Goal: Task Accomplishment & Management: Use online tool/utility

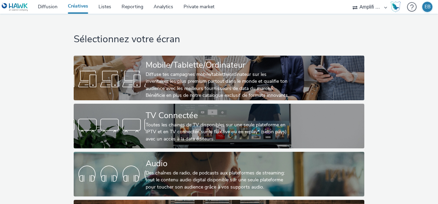
select select "d57a0b46-ef33-4938-977b-e6d07593e41f"
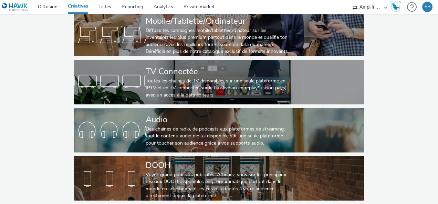
scroll to position [49, 0]
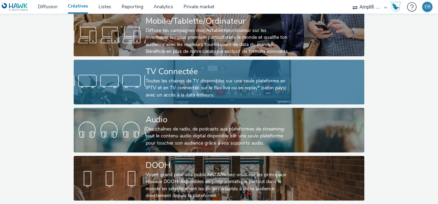
click at [185, 66] on div "TV Connectée" at bounding box center [218, 72] width 144 height 12
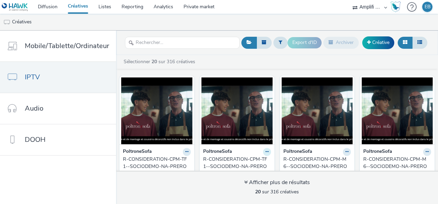
click at [265, 152] on icon at bounding box center [266, 152] width 3 height 4
click at [152, 154] on div "PoltroneSofa" at bounding box center [157, 152] width 68 height 8
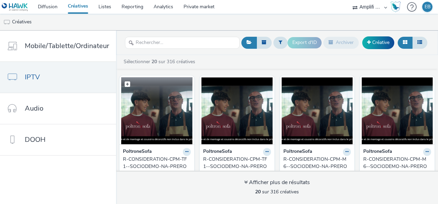
click at [165, 120] on img at bounding box center [156, 110] width 71 height 67
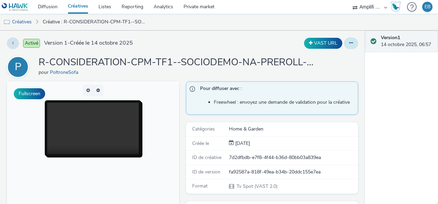
click at [348, 45] on button at bounding box center [351, 44] width 14 height 12
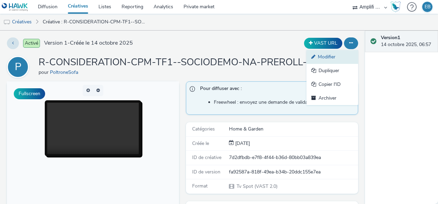
click at [343, 54] on link "Modifier" at bounding box center [332, 57] width 52 height 14
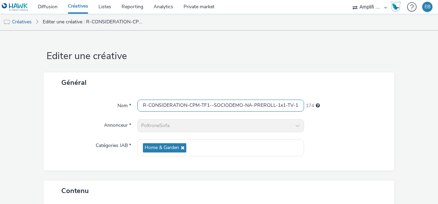
scroll to position [0, 83]
drag, startPoint x: 230, startPoint y: 104, endPoint x: 328, endPoint y: 104, distance: 98.5
click at [328, 104] on div "Nom * R-CONSIDERATION-CPM-TF1--SOCIODEMO-NA-PREROLL-1x1-TV-15s_W42_V2_PROMO_$43…" at bounding box center [219, 106] width 337 height 12
click at [240, 103] on input "R-CONSIDERATION-CPM-TF1--SOCIODEMO-NA-PREROLL-1x1-TV-15s_W42_V2_PROMO_$43014171…" at bounding box center [220, 106] width 167 height 12
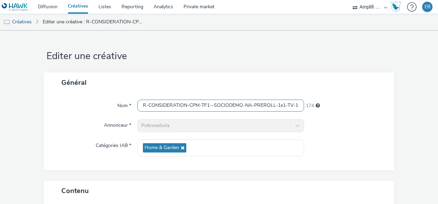
drag, startPoint x: 129, startPoint y: 81, endPoint x: 81, endPoint y: 53, distance: 55.3
click at [52, 73] on div "Général Nom * R-CONSIDERATION-CPM-TF1--SOCIODEMO-NA-PREROLL-1x1-TV-15s_W42_V2_P…" at bounding box center [219, 122] width 350 height 98
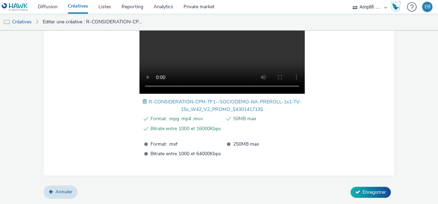
scroll to position [271, 0]
click at [46, 191] on link "Annuler" at bounding box center [61, 192] width 34 height 13
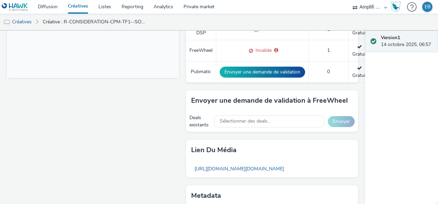
scroll to position [328, 0]
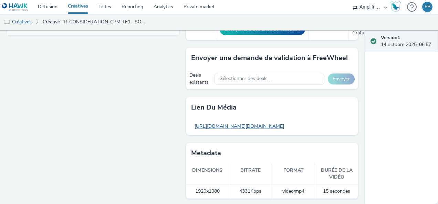
click at [256, 123] on link "[URL][DOMAIN_NAME][DOMAIN_NAME]" at bounding box center [239, 126] width 96 height 13
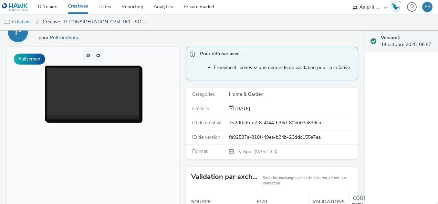
scroll to position [0, 0]
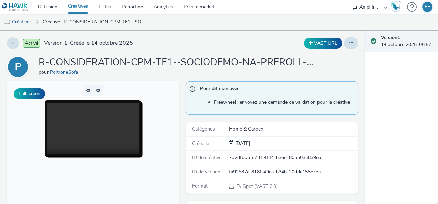
click at [18, 14] on link "Créatives" at bounding box center [17, 22] width 35 height 17
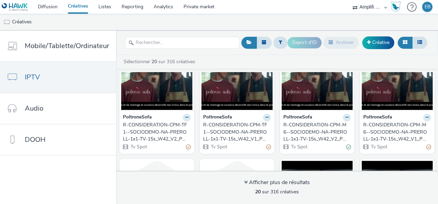
scroll to position [69, 0]
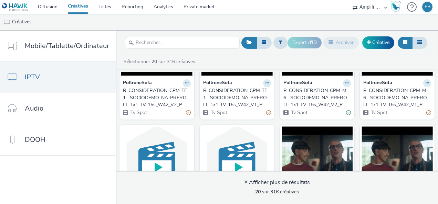
click at [240, 88] on div "R-CONSIDERATION-CPM-TF1--SOCIODEMO-NA-PREROLL-1x1-TV-15s_W42_V1_PROMO_$43014171…" at bounding box center [235, 97] width 65 height 21
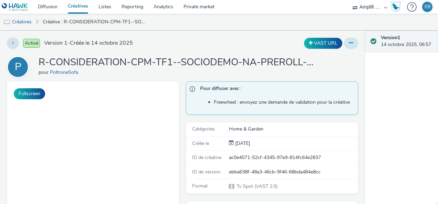
click at [344, 42] on button at bounding box center [351, 44] width 14 height 12
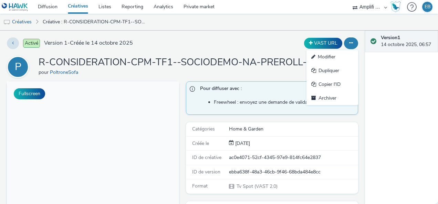
click at [333, 59] on link "Modifier" at bounding box center [332, 57] width 52 height 14
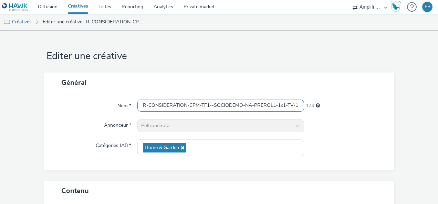
scroll to position [0, 83]
drag, startPoint x: 277, startPoint y: 107, endPoint x: 382, endPoint y: 106, distance: 104.7
click at [382, 106] on div "Nom * R-CONSIDERATION-CPM-TF1--SOCIODEMO-NA-PREROLL-1x1-TV-15s_W42_V1_PROMO_$43…" at bounding box center [219, 106] width 337 height 12
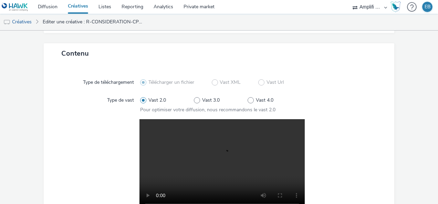
scroll to position [271, 0]
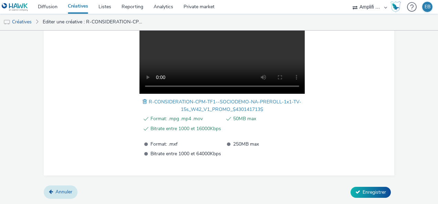
click at [65, 196] on link "Annuler" at bounding box center [61, 192] width 34 height 13
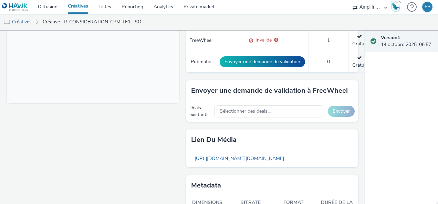
scroll to position [293, 0]
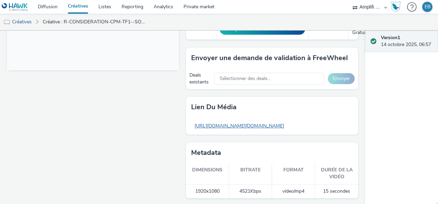
click at [259, 124] on link "[URL][DOMAIN_NAME][DOMAIN_NAME]" at bounding box center [239, 125] width 96 height 13
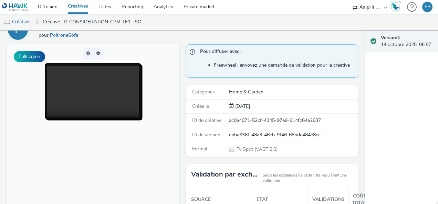
scroll to position [0, 0]
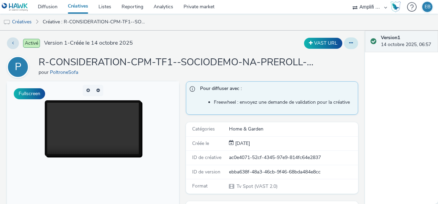
click at [344, 48] on button at bounding box center [351, 44] width 14 height 12
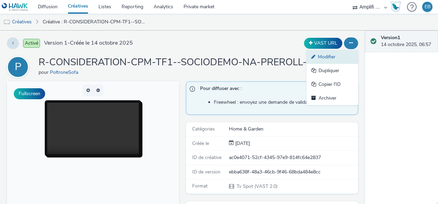
click at [340, 60] on link "Modifier" at bounding box center [332, 57] width 52 height 14
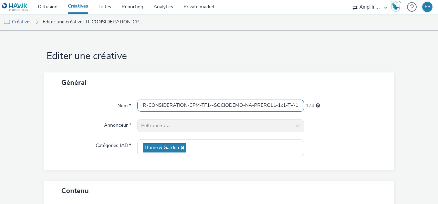
scroll to position [0, 83]
drag, startPoint x: 270, startPoint y: 102, endPoint x: 345, endPoint y: 101, distance: 75.1
click at [345, 101] on div "Nom * R-CONSIDERATION-CPM-TF1--SOCIODEMO-NA-PREROLL-1x1-TV-15s_W42_V1_PROMO_$43…" at bounding box center [219, 106] width 337 height 12
click at [211, 106] on input "R-CONSIDERATION-CPM-TF1--SOCIODEMO-NA-PREROLL-1x1-TV-15s_W42_V1_PROMO_$43014171…" at bounding box center [220, 106] width 167 height 12
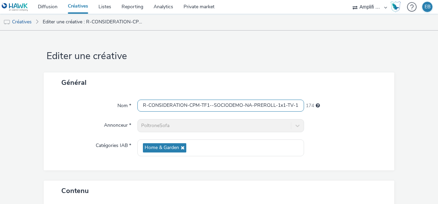
drag, startPoint x: 211, startPoint y: 106, endPoint x: 88, endPoint y: 92, distance: 123.3
click at [88, 92] on div "Général Nom * R-CONSIDERATION-CPM-TF1--SOCIODEMO-NA-PREROLL-1x1-TV-15s_W42_V1_P…" at bounding box center [219, 122] width 350 height 98
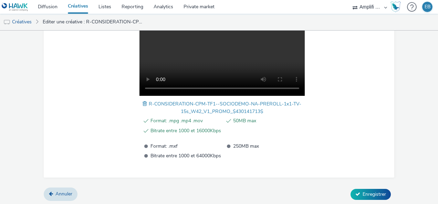
scroll to position [271, 0]
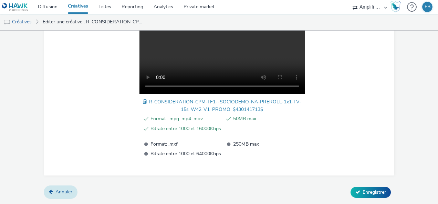
click at [65, 195] on span "Annuler" at bounding box center [63, 192] width 17 height 7
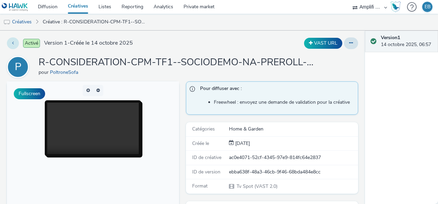
click at [12, 45] on icon at bounding box center [13, 43] width 2 height 5
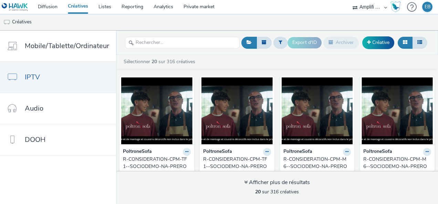
click at [165, 162] on div "R-CONSIDERATION-CPM-TF1--SOCIODEMO-NA-PREROLL-1x1-TV-15s_W42_V2_PROMO_$43014171…" at bounding box center [155, 166] width 65 height 21
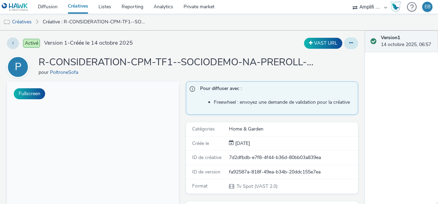
click at [352, 40] on button at bounding box center [351, 44] width 14 height 12
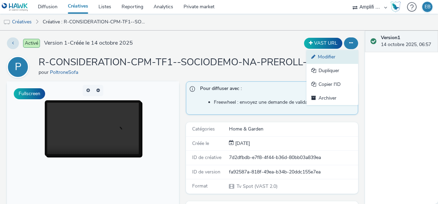
click at [338, 55] on link "Modifier" at bounding box center [332, 57] width 52 height 14
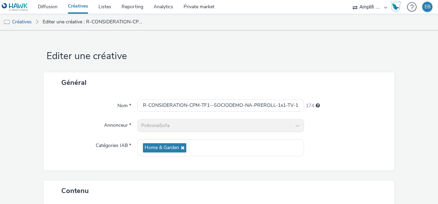
drag, startPoint x: 264, startPoint y: 98, endPoint x: 297, endPoint y: 98, distance: 33.0
click at [297, 98] on div "Nom * R-CONSIDERATION-CPM-TF1--SOCIODEMO-NA-PREROLL-1x1-TV-15s_W42_V2_PROMO_$43…" at bounding box center [219, 132] width 350 height 78
drag, startPoint x: 275, startPoint y: 103, endPoint x: 345, endPoint y: 103, distance: 70.2
click at [345, 103] on div "Nom * R-CONSIDERATION-CPM-TF1--SOCIODEMO-NA-PREROLL-1x1-TV-15s_W42_V2_PROMO_$43…" at bounding box center [219, 106] width 337 height 12
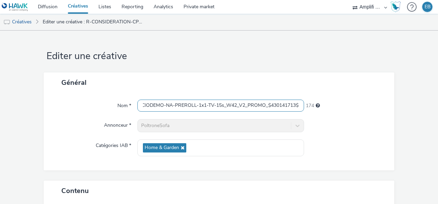
click at [248, 105] on input "R-CONSIDERATION-CPM-TF1--SOCIODEMO-NA-PREROLL-1x1-TV-15s_W42_V2_PROMO_$43014171…" at bounding box center [220, 106] width 167 height 12
click at [58, 26] on link "Editer une créative : R-CONSIDERATION-CPM-TF1--SOCIODEMO-NA-PREROLL-1x1-TV-15s_…" at bounding box center [93, 22] width 109 height 17
click at [28, 23] on link "Créatives" at bounding box center [17, 22] width 35 height 17
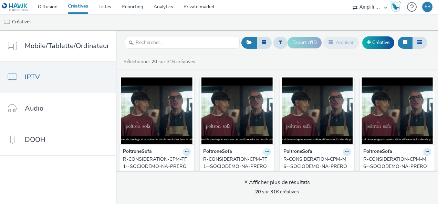
click at [265, 151] on icon at bounding box center [266, 152] width 3 height 4
click at [246, 165] on link "Modifier" at bounding box center [245, 164] width 52 height 14
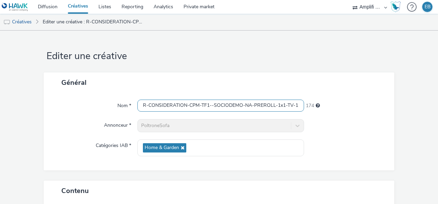
scroll to position [0, 83]
drag, startPoint x: 201, startPoint y: 106, endPoint x: 336, endPoint y: 106, distance: 135.6
click at [336, 106] on div "Nom * R-CONSIDERATION-CPM-TF1--SOCIODEMO-NA-PREROLL-1x1-TV-15s_W42_V1_PROMO_$43…" at bounding box center [219, 106] width 337 height 12
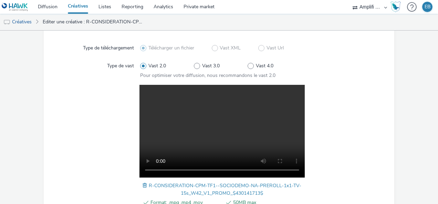
scroll to position [271, 0]
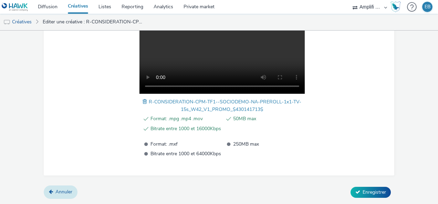
click at [47, 191] on link "Annuler" at bounding box center [61, 192] width 34 height 13
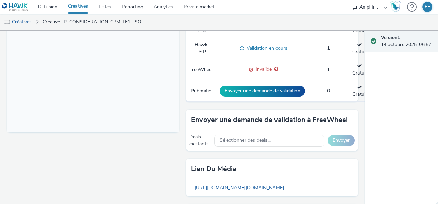
scroll to position [241, 0]
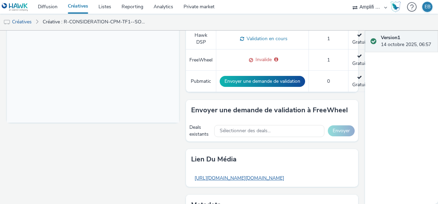
click at [229, 178] on link "[URL][DOMAIN_NAME][DOMAIN_NAME]" at bounding box center [239, 178] width 96 height 13
click at [33, 22] on link "Créatives" at bounding box center [17, 22] width 35 height 17
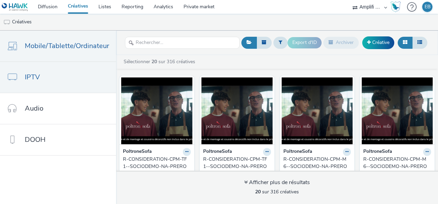
click at [74, 42] on span "Mobile/Tablette/Ordinateur" at bounding box center [67, 46] width 84 height 10
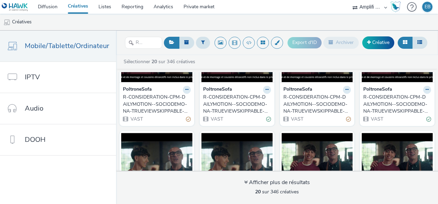
scroll to position [69, 0]
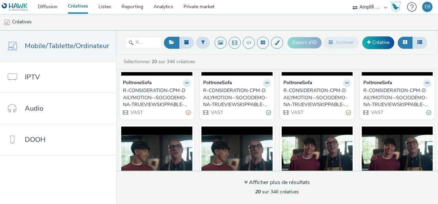
click at [171, 93] on div "R-CONSIDERATION-CPM-DAILYMOTION--SOCIODEMO-NA-TRUEVIEWSKIPPABLE-1x1-Multidevice…" at bounding box center [155, 97] width 65 height 21
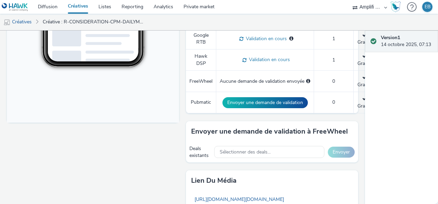
scroll to position [314, 0]
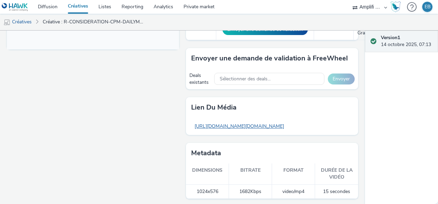
click at [249, 128] on link "[URL][DOMAIN_NAME][DOMAIN_NAME]" at bounding box center [239, 126] width 96 height 13
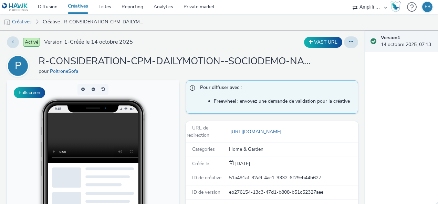
scroll to position [0, 0]
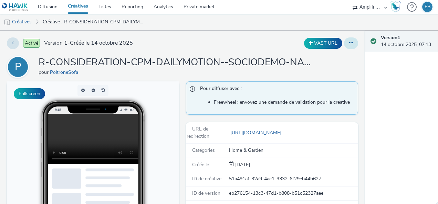
click at [349, 44] on icon at bounding box center [351, 43] width 4 height 5
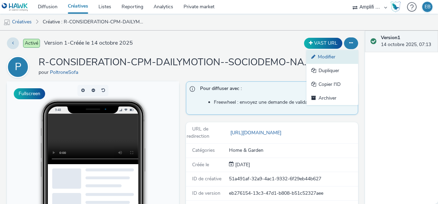
click at [338, 57] on link "Modifier" at bounding box center [332, 57] width 52 height 14
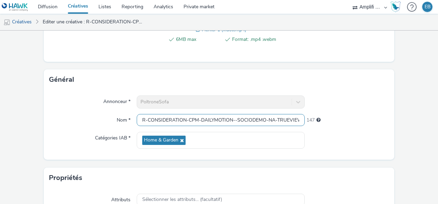
drag, startPoint x: 222, startPoint y: 118, endPoint x: 85, endPoint y: 99, distance: 137.9
click at [107, 117] on div "Nom * R-CONSIDERATION-CPM-DAILYMOTION--SOCIODEMO-NA-TRUEVIEWSKIPPABLE-1x1-Multi…" at bounding box center [218, 120] width 339 height 12
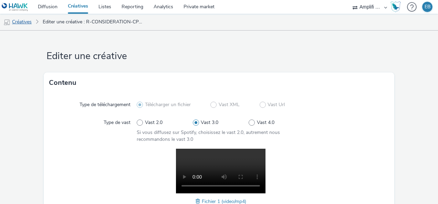
click at [25, 21] on link "Créatives" at bounding box center [17, 22] width 35 height 17
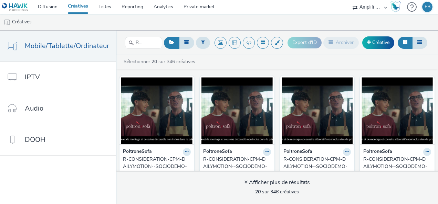
click at [168, 156] on div "R-CONSIDERATION-CPM-DAILYMOTION--SOCIODEMO-NA-TRUEVIEWSKIPPABLE-1x1-Multidevice…" at bounding box center [155, 166] width 65 height 21
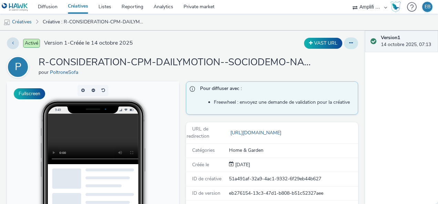
click at [349, 45] on icon at bounding box center [351, 43] width 4 height 5
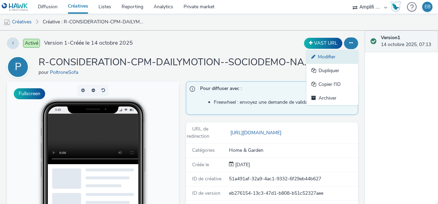
click at [332, 60] on link "Modifier" at bounding box center [332, 57] width 52 height 14
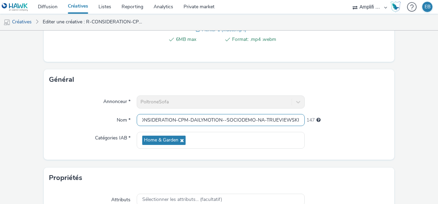
scroll to position [0, 150]
drag, startPoint x: 245, startPoint y: 122, endPoint x: 357, endPoint y: 131, distance: 112.3
click at [357, 131] on div "Annonceur * PoltroneSofa Nom * R-CONSIDERATION-CPM-DAILYMOTION--SOCIODEMO-NA-TR…" at bounding box center [219, 125] width 350 height 70
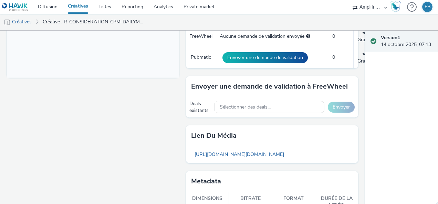
scroll to position [310, 0]
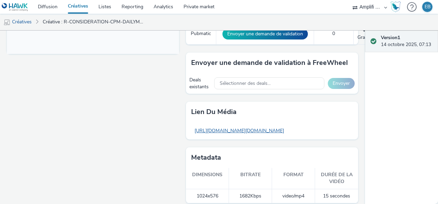
click at [255, 127] on link "[URL][DOMAIN_NAME][DOMAIN_NAME]" at bounding box center [239, 130] width 96 height 13
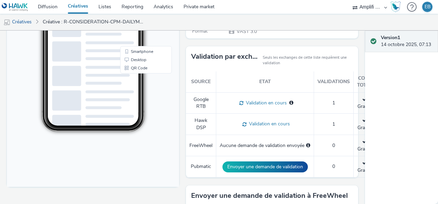
scroll to position [0, 0]
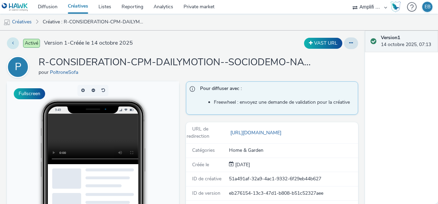
click at [17, 44] on button at bounding box center [13, 44] width 12 height 12
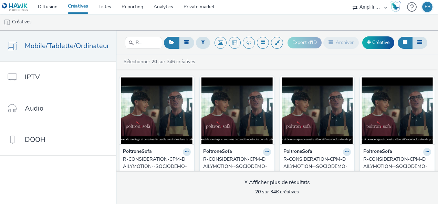
click at [171, 152] on div "PoltroneSofa" at bounding box center [157, 152] width 68 height 8
click at [160, 158] on div "R-CONSIDERATION-CPM-DAILYMOTION--SOCIODEMO-NA-TRUEVIEWSKIPPABLE-1x1-Multidevice…" at bounding box center [155, 166] width 65 height 21
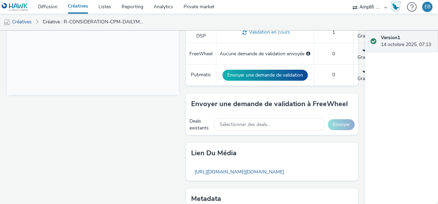
scroll to position [314, 0]
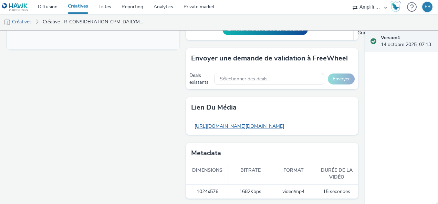
click at [259, 123] on link "[URL][DOMAIN_NAME][DOMAIN_NAME]" at bounding box center [239, 126] width 96 height 13
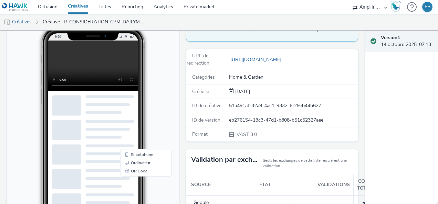
scroll to position [4, 0]
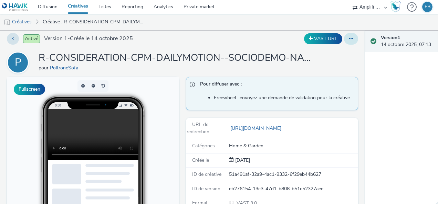
click at [349, 40] on icon at bounding box center [351, 38] width 4 height 5
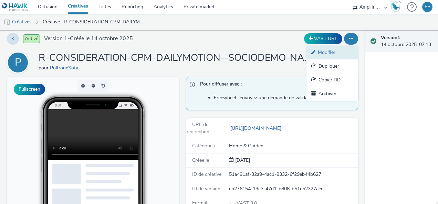
click at [341, 50] on link "Modifier" at bounding box center [332, 53] width 52 height 14
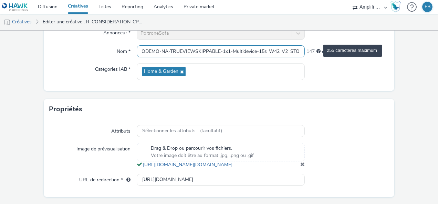
scroll to position [0, 150]
drag, startPoint x: 259, startPoint y: 51, endPoint x: 314, endPoint y: 52, distance: 55.4
click at [314, 52] on div "Nom * R-CONSIDERATION-CPM-DAILYMOTION--SOCIODEMO-NA-TRUEVIEWSKIPPABLE-1x1-Multi…" at bounding box center [218, 51] width 339 height 12
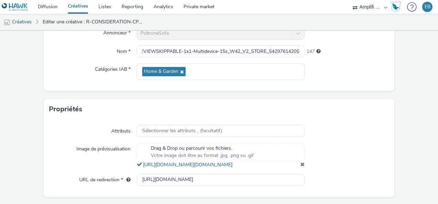
drag, startPoint x: 30, startPoint y: 21, endPoint x: 44, endPoint y: 24, distance: 14.1
click at [30, 21] on link "Créatives" at bounding box center [17, 22] width 35 height 17
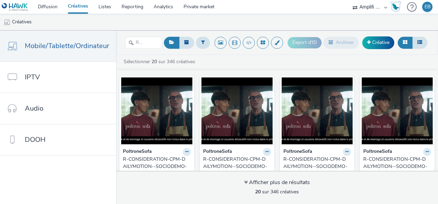
click at [259, 153] on div "PoltroneSofa" at bounding box center [237, 152] width 68 height 8
click at [248, 157] on div "R-CONSIDERATION-CPM-DAILYMOTION--SOCIODEMO-NA-TRUEVIEWSKIPPABLE-1x1-Multidevice…" at bounding box center [235, 166] width 65 height 21
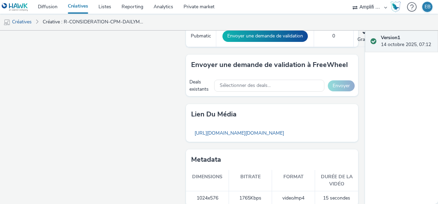
scroll to position [344, 0]
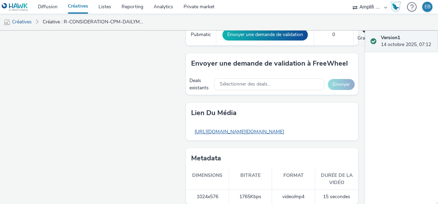
click at [267, 130] on link "[URL][DOMAIN_NAME][DOMAIN_NAME]" at bounding box center [239, 131] width 96 height 13
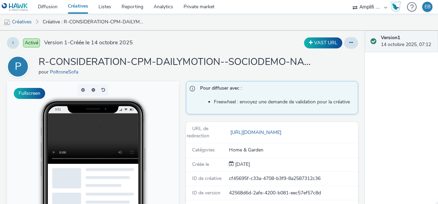
scroll to position [0, 0]
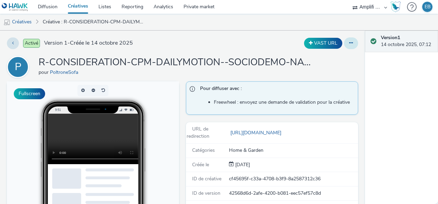
click at [345, 46] on button at bounding box center [351, 44] width 14 height 12
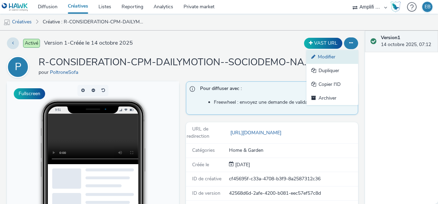
click at [345, 58] on link "Modifier" at bounding box center [332, 57] width 52 height 14
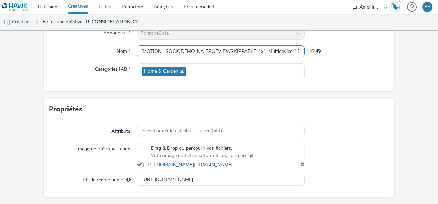
scroll to position [0, 150]
drag, startPoint x: 248, startPoint y: 50, endPoint x: 331, endPoint y: 48, distance: 83.0
click at [331, 48] on div "Nom * R-CONSIDERATION-CPM-DAILYMOTION--SOCIODEMO-NA-TRUEVIEWSKIPPABLE-1x1-Multi…" at bounding box center [218, 51] width 339 height 12
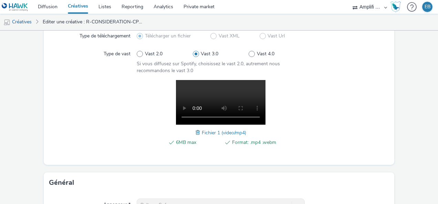
scroll to position [0, 0]
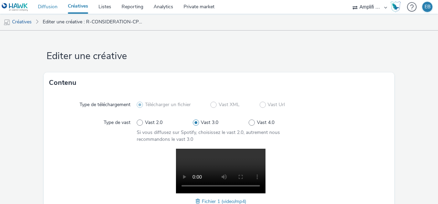
click at [57, 7] on link "Diffusion" at bounding box center [48, 7] width 30 height 14
